Goal: Navigation & Orientation: Find specific page/section

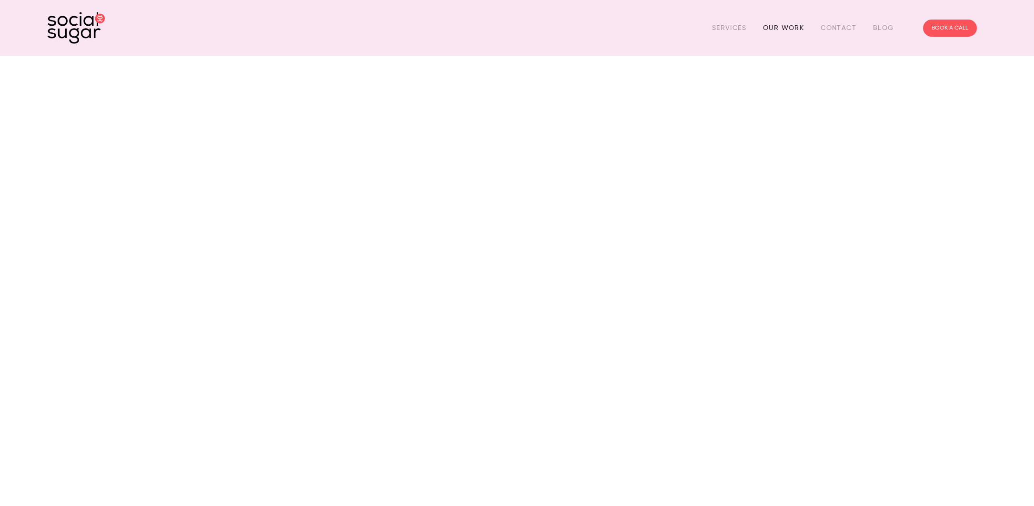
click at [791, 27] on link "Our Work" at bounding box center [783, 27] width 41 height 15
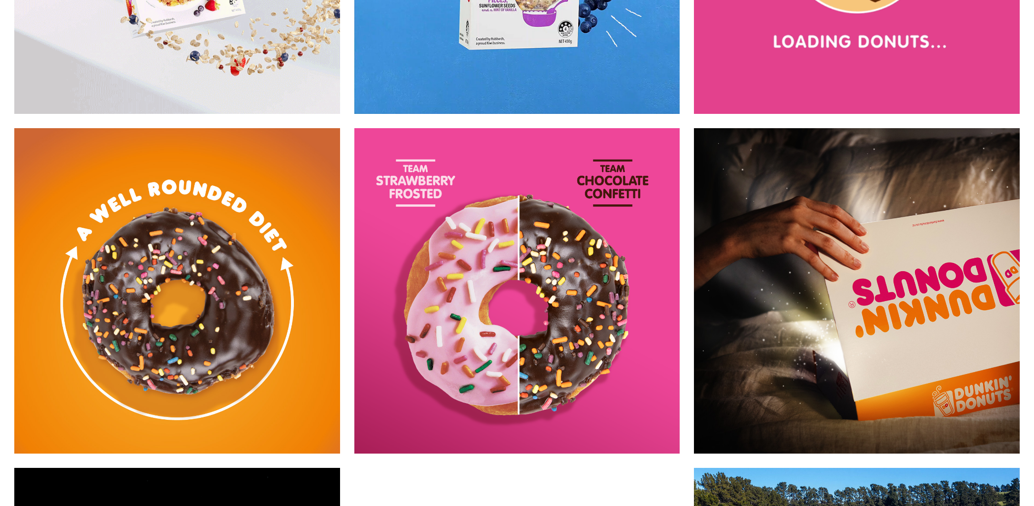
scroll to position [3921, 0]
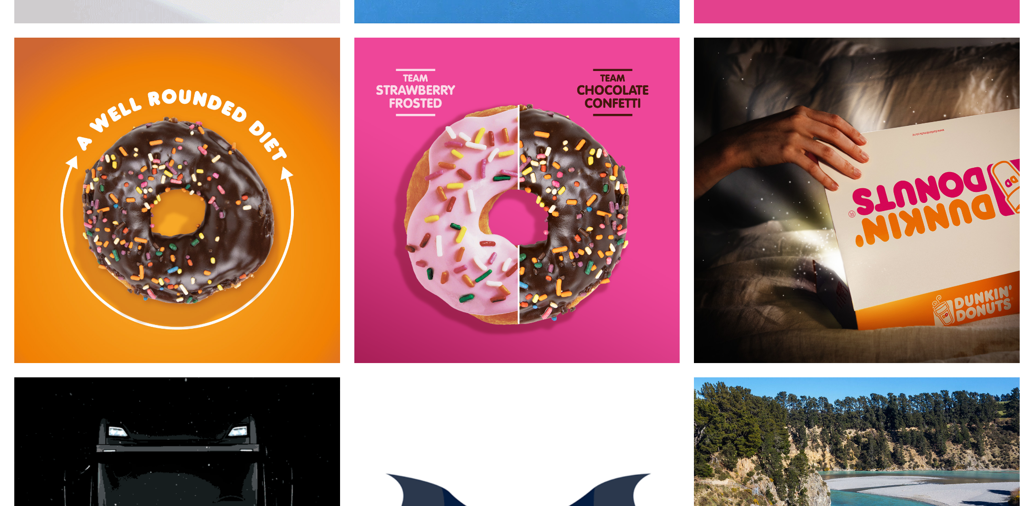
drag, startPoint x: 845, startPoint y: 297, endPoint x: 855, endPoint y: 206, distance: 92.0
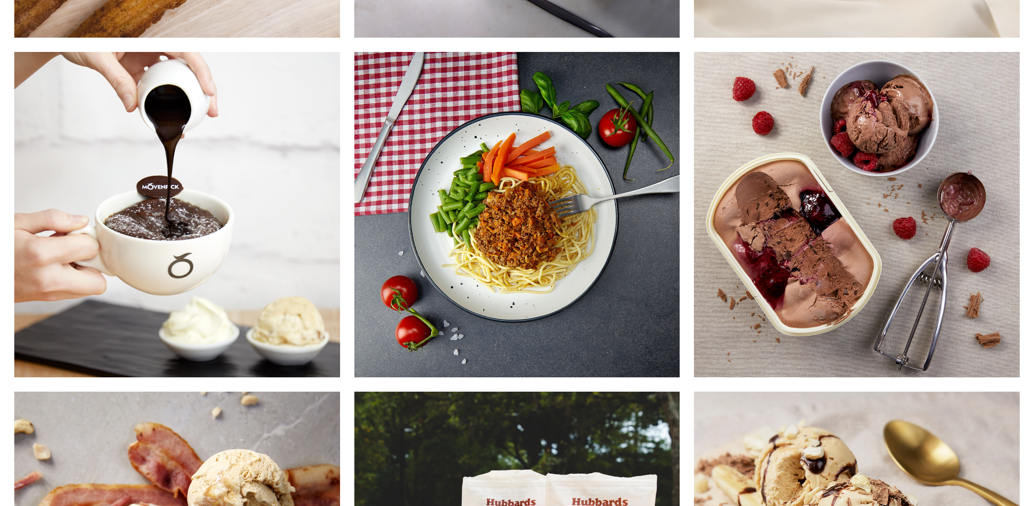
scroll to position [6062, 0]
